Goal: Task Accomplishment & Management: Complete application form

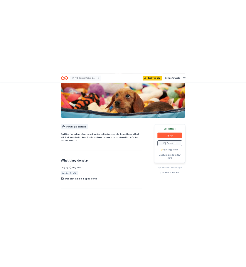
scroll to position [88, 0]
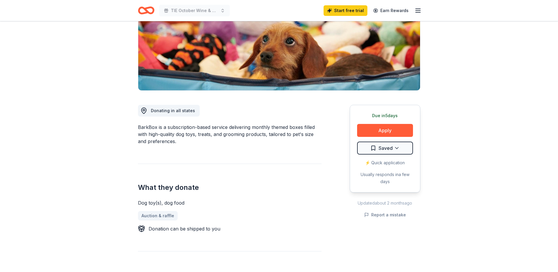
click at [388, 163] on div "⚡️ Quick application" at bounding box center [385, 162] width 56 height 7
click at [367, 162] on div "⚡️ Quick application" at bounding box center [385, 162] width 56 height 7
click at [378, 129] on button "Apply" at bounding box center [385, 130] width 56 height 13
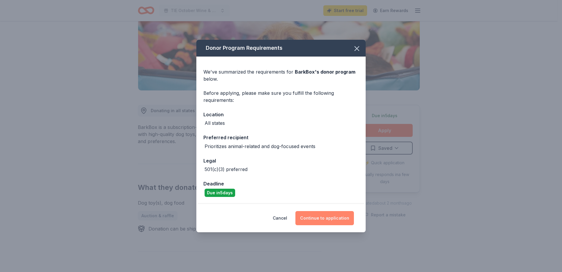
click at [321, 218] on button "Continue to application" at bounding box center [325, 218] width 59 height 14
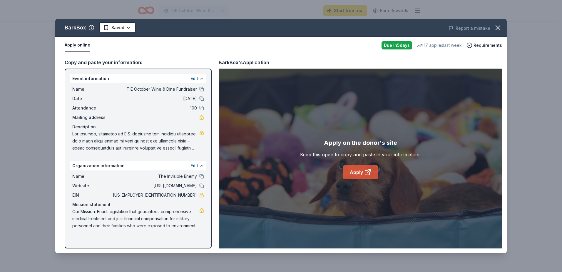
click at [362, 171] on link "Apply" at bounding box center [361, 172] width 36 height 14
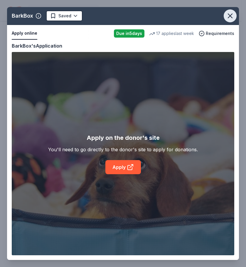
click at [230, 15] on icon "button" at bounding box center [230, 16] width 4 height 4
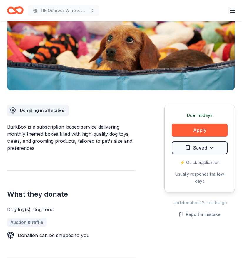
click at [139, 163] on div "Donating in all states BarkBox is a subscription-based service delivering month…" at bounding box center [121, 213] width 228 height 245
click at [211, 147] on html "TIE October Wine & Dine Fundraiser Start free trial Earn Rewards Due in 5 days …" at bounding box center [121, 45] width 242 height 267
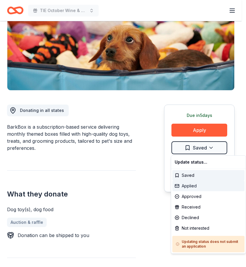
click at [189, 187] on div "Applied" at bounding box center [209, 186] width 72 height 11
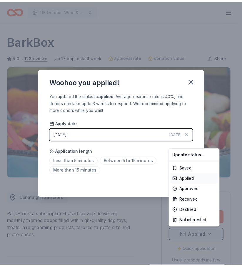
scroll to position [0, 0]
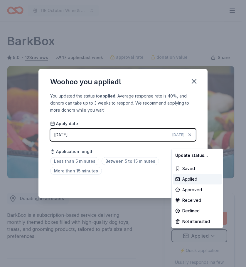
click at [113, 161] on html "TIE October Wine & Dine Fundraiser Start free trial Earn Rewards Due in 5 days …" at bounding box center [123, 133] width 246 height 267
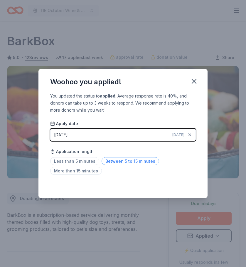
click at [132, 162] on span "Between 5 to 15 minutes" at bounding box center [131, 161] width 58 height 8
click at [194, 82] on icon "button" at bounding box center [194, 81] width 4 height 4
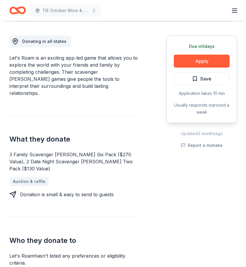
scroll to position [147, 0]
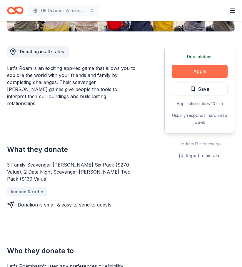
click at [197, 69] on button "Apply" at bounding box center [200, 71] width 56 height 13
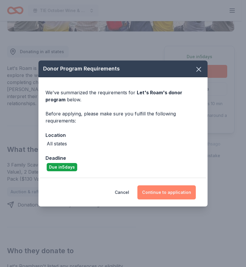
click at [166, 193] on button "Continue to application" at bounding box center [167, 193] width 59 height 14
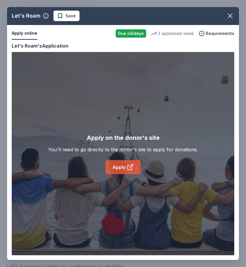
click at [123, 166] on link "Apply" at bounding box center [124, 167] width 36 height 14
